Goal: Information Seeking & Learning: Learn about a topic

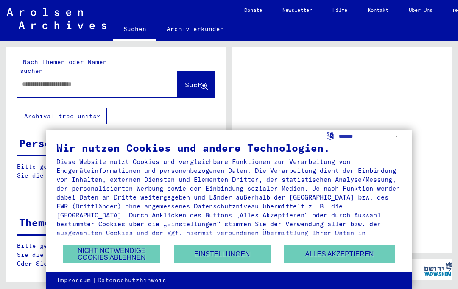
click at [113, 255] on button "Nicht notwendige Cookies ablehnen" at bounding box center [111, 253] width 97 height 17
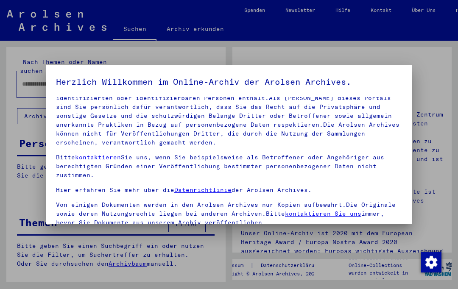
scroll to position [51, 0]
click at [142, 247] on div at bounding box center [229, 144] width 458 height 289
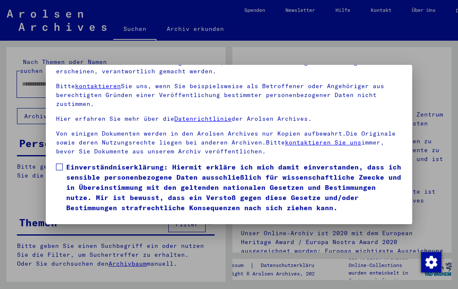
scroll to position [87, 0]
click at [69, 217] on button "Ich stimme zu" at bounding box center [88, 225] width 64 height 16
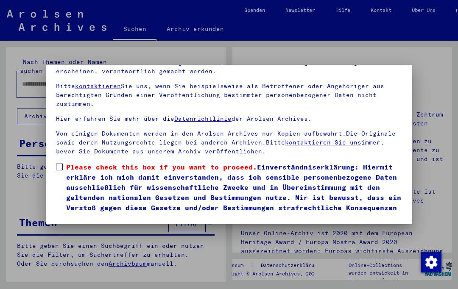
click at [69, 227] on button "Ich stimme zu" at bounding box center [88, 235] width 64 height 16
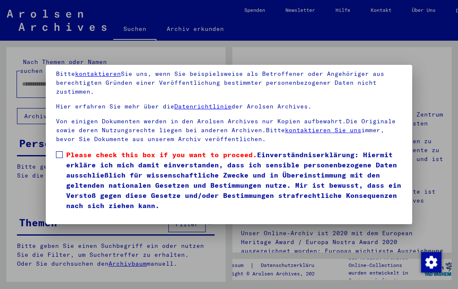
scroll to position [61, 0]
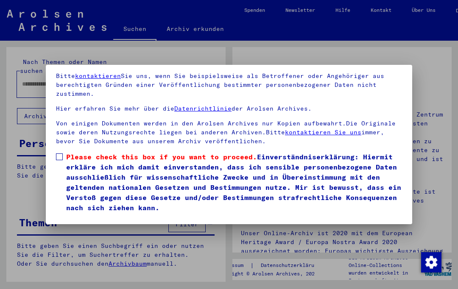
click at [69, 217] on button "Ich stimme zu" at bounding box center [88, 225] width 64 height 16
click at [60, 152] on label "Please check this box if you want to proceed. Einverständniserklärung: Hiermit …" at bounding box center [229, 182] width 346 height 61
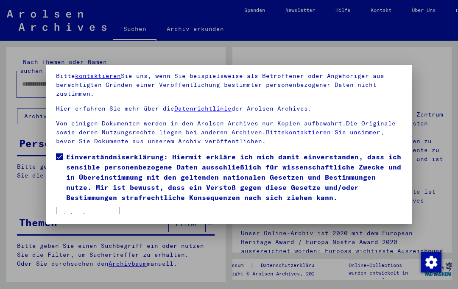
scroll to position [51, 0]
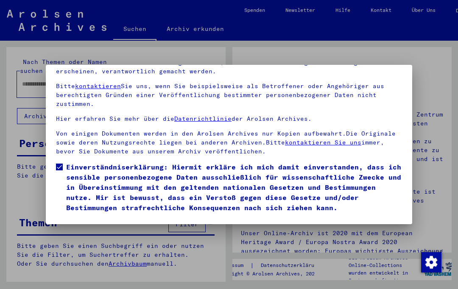
click at [78, 217] on button "Ich stimme zu" at bounding box center [88, 225] width 64 height 16
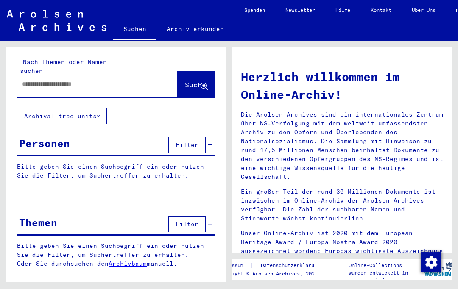
scroll to position [0, 0]
click at [178, 141] on button "Filter" at bounding box center [186, 145] width 37 height 16
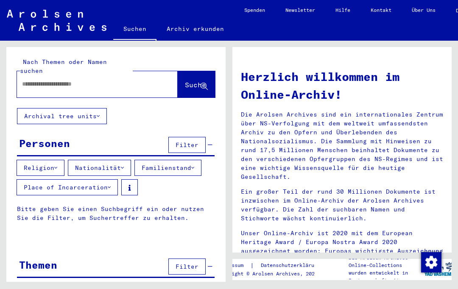
click at [79, 179] on button "Place of Incarceration" at bounding box center [67, 187] width 101 height 16
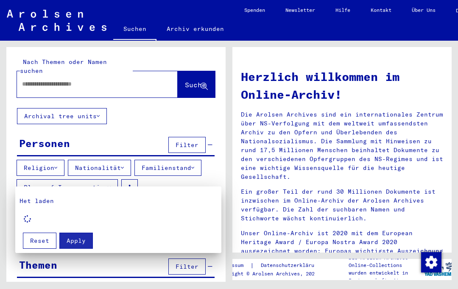
click at [84, 153] on div at bounding box center [229, 144] width 458 height 289
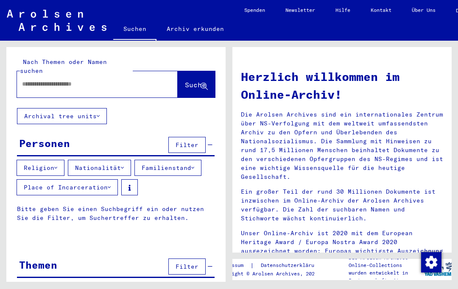
click at [89, 162] on button "Nationalität" at bounding box center [99, 168] width 63 height 16
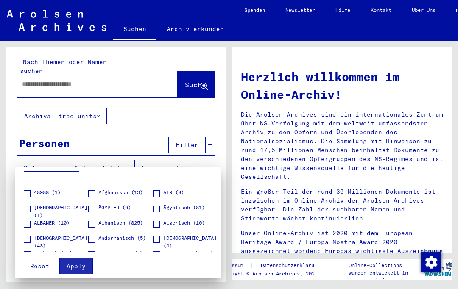
click at [35, 142] on div at bounding box center [229, 144] width 458 height 289
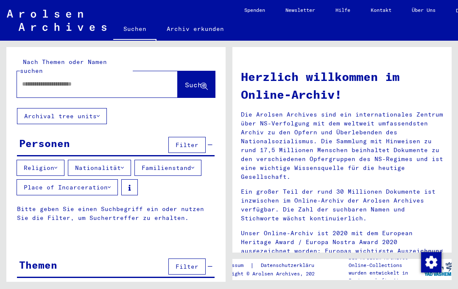
click at [48, 160] on button "Religion" at bounding box center [41, 168] width 48 height 16
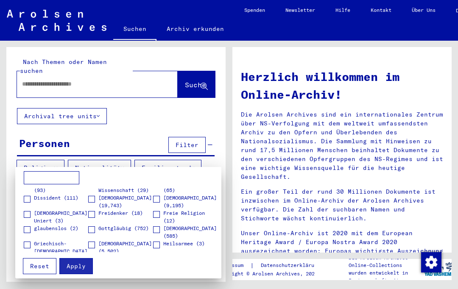
scroll to position [102, 0]
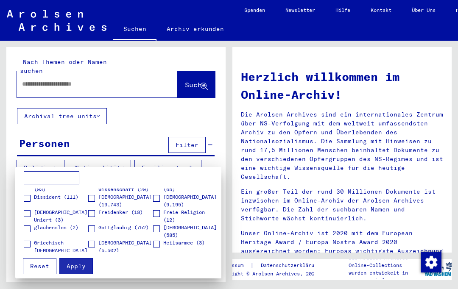
click at [30, 154] on div at bounding box center [229, 144] width 458 height 289
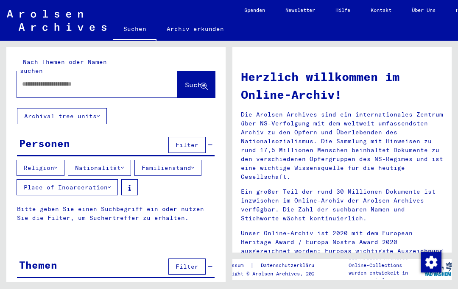
click at [33, 164] on button "Religion" at bounding box center [41, 168] width 48 height 16
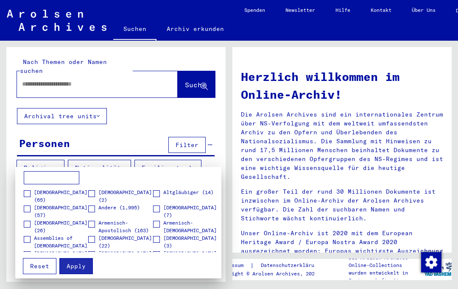
click at [28, 158] on div at bounding box center [229, 144] width 458 height 289
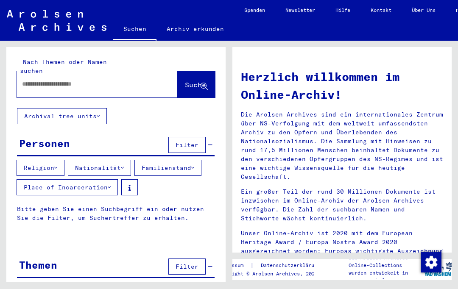
click at [26, 160] on button "Religion" at bounding box center [41, 168] width 48 height 16
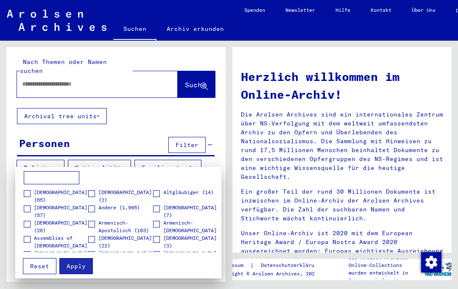
click at [29, 161] on div at bounding box center [229, 144] width 458 height 289
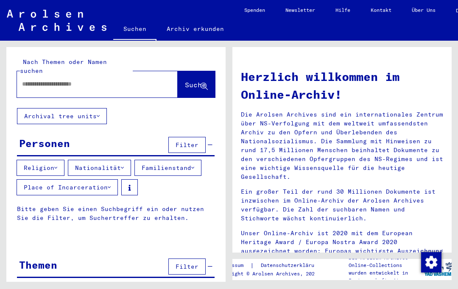
click at [31, 160] on button "Religion" at bounding box center [41, 168] width 48 height 16
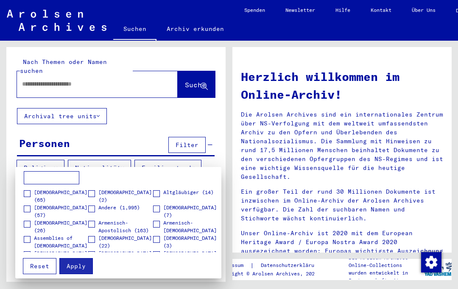
click at [28, 153] on div at bounding box center [229, 144] width 458 height 289
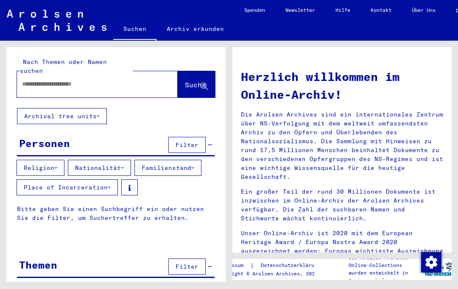
click at [38, 179] on button "Place of Incarceration" at bounding box center [67, 187] width 101 height 16
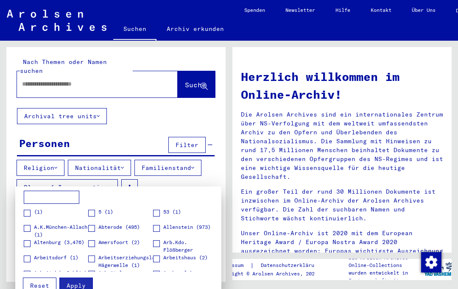
click at [36, 146] on div at bounding box center [229, 144] width 458 height 289
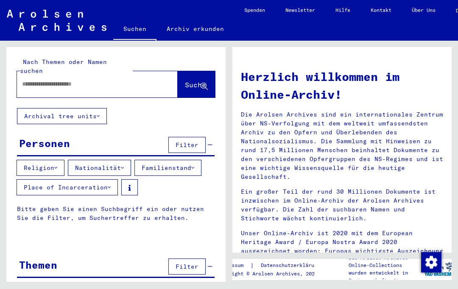
click at [103, 163] on button "Nationalität" at bounding box center [99, 168] width 63 height 16
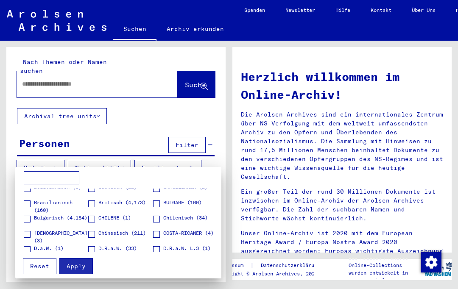
scroll to position [158, 0]
click at [30, 214] on label "Bulgarisch (4,184)" at bounding box center [56, 217] width 64 height 8
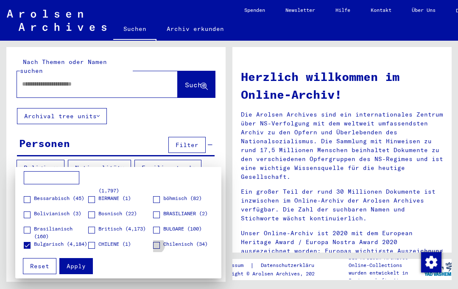
scroll to position [131, 0]
click at [91, 218] on span at bounding box center [91, 215] width 7 height 7
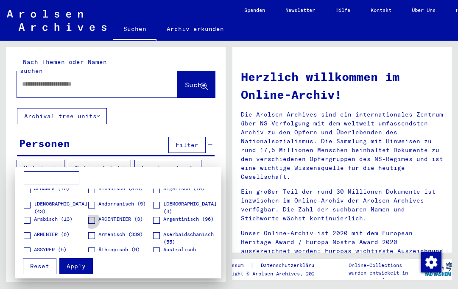
scroll to position [36, 0]
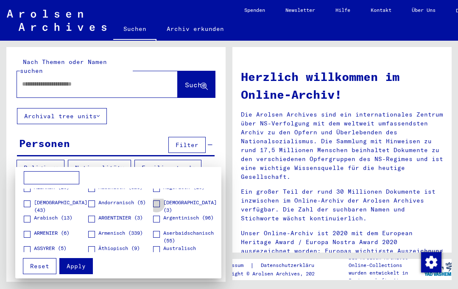
click at [162, 205] on label "[DEMOGRAPHIC_DATA] (3)" at bounding box center [185, 206] width 64 height 15
click at [32, 217] on label "Arabisch (13)" at bounding box center [48, 218] width 49 height 8
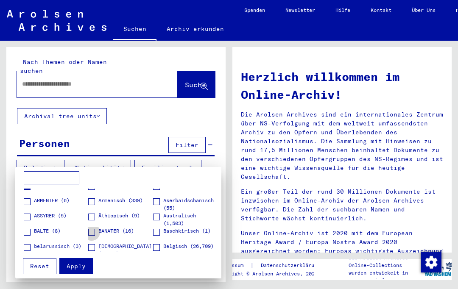
scroll to position [69, 0]
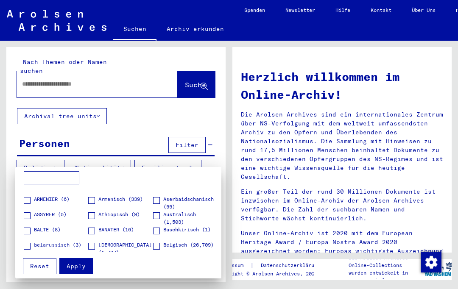
click at [95, 200] on label "Armenisch (339)" at bounding box center [115, 199] width 55 height 8
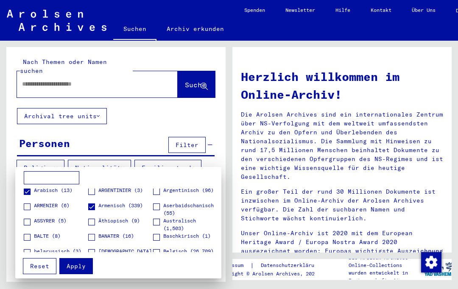
scroll to position [62, 0]
click at [35, 209] on span "ARMENIER (6)" at bounding box center [52, 207] width 36 height 8
click at [30, 224] on span at bounding box center [27, 223] width 7 height 7
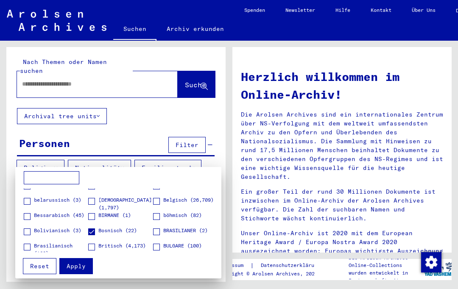
scroll to position [117, 0]
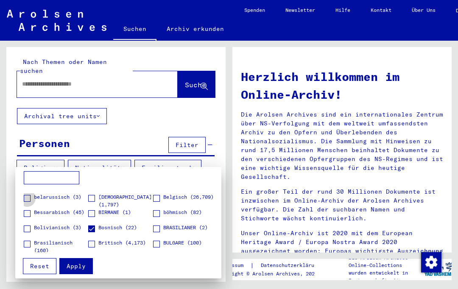
click at [30, 200] on span at bounding box center [27, 198] width 7 height 7
click at [104, 199] on span "[DEMOGRAPHIC_DATA] (1,797)" at bounding box center [125, 200] width 54 height 15
click at [160, 195] on label "Belgisch (26,709)" at bounding box center [183, 197] width 61 height 8
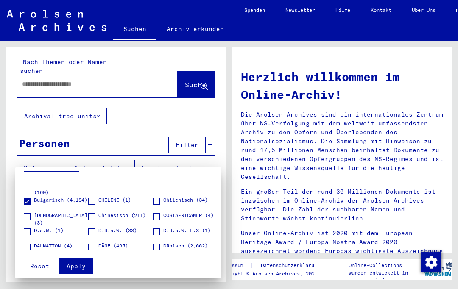
scroll to position [176, 0]
